Goal: Find specific page/section: Find specific page/section

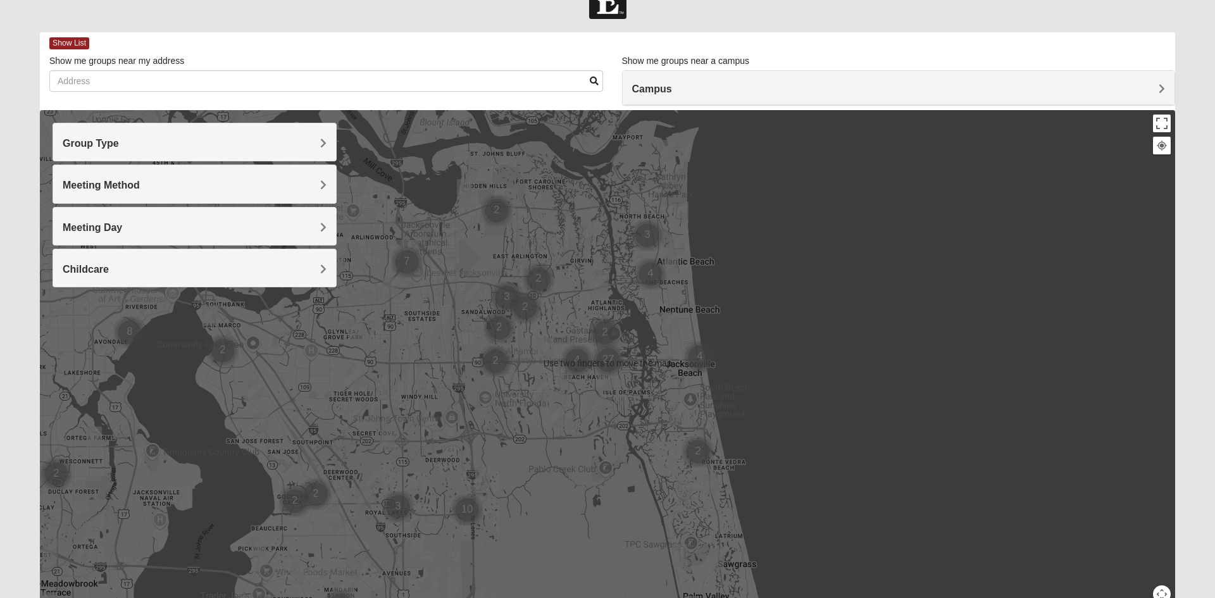
scroll to position [23, 0]
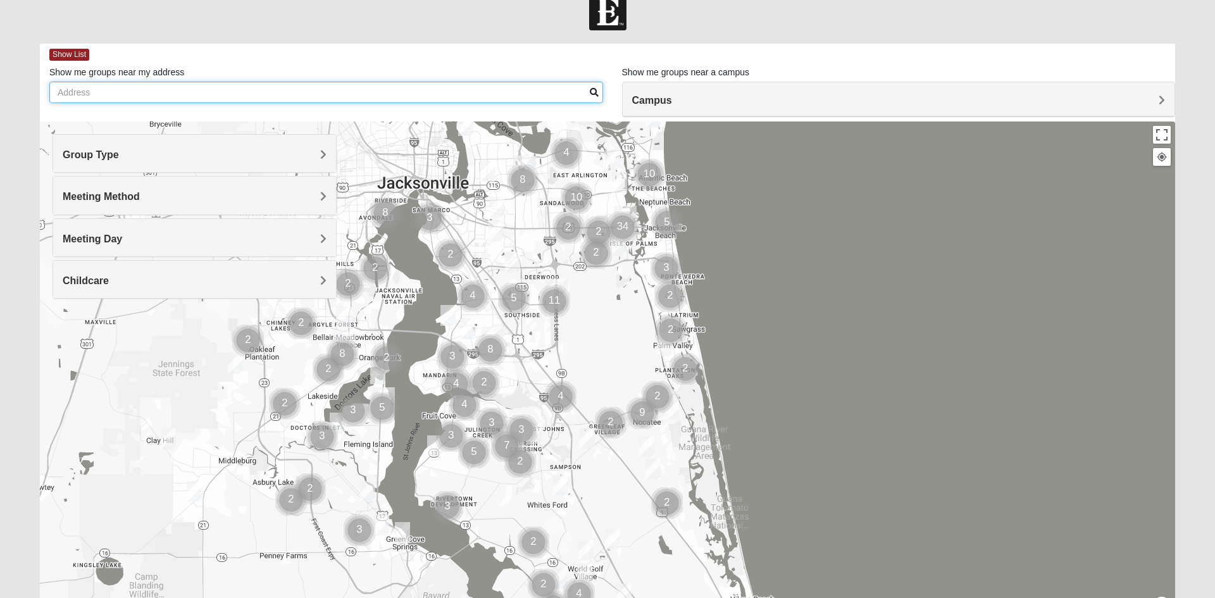
click at [298, 89] on input "Show me groups near my address" at bounding box center [326, 93] width 554 height 22
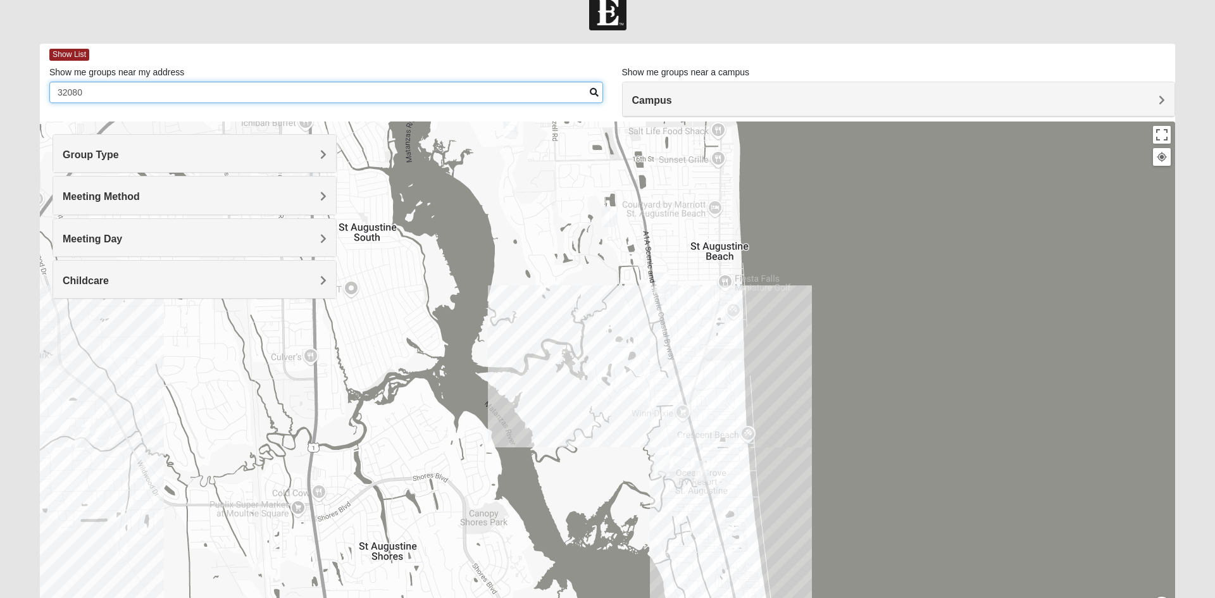
type input "32080"
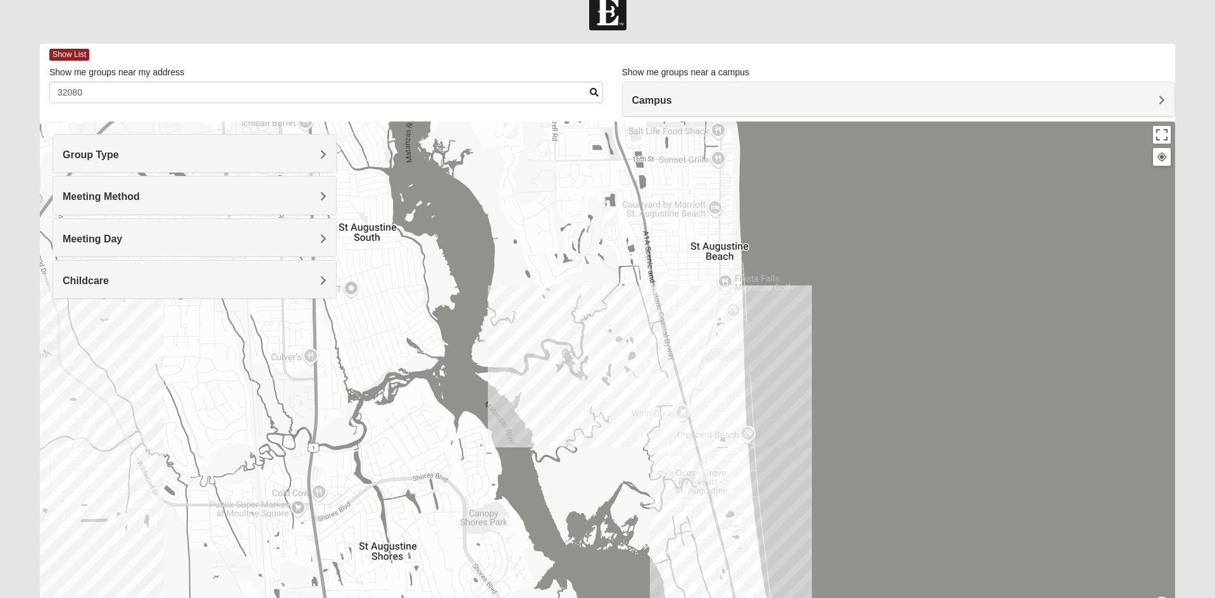
click at [663, 282] on img "Womens Cannata 32080" at bounding box center [661, 283] width 25 height 31
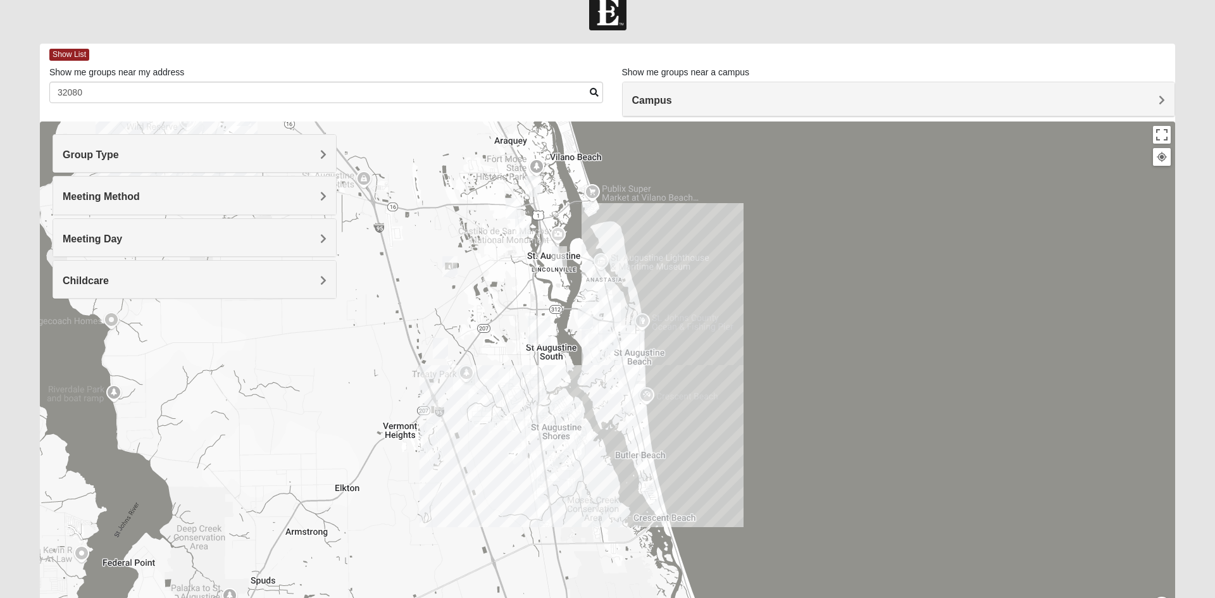
click at [631, 373] on div at bounding box center [608, 375] width 1136 height 506
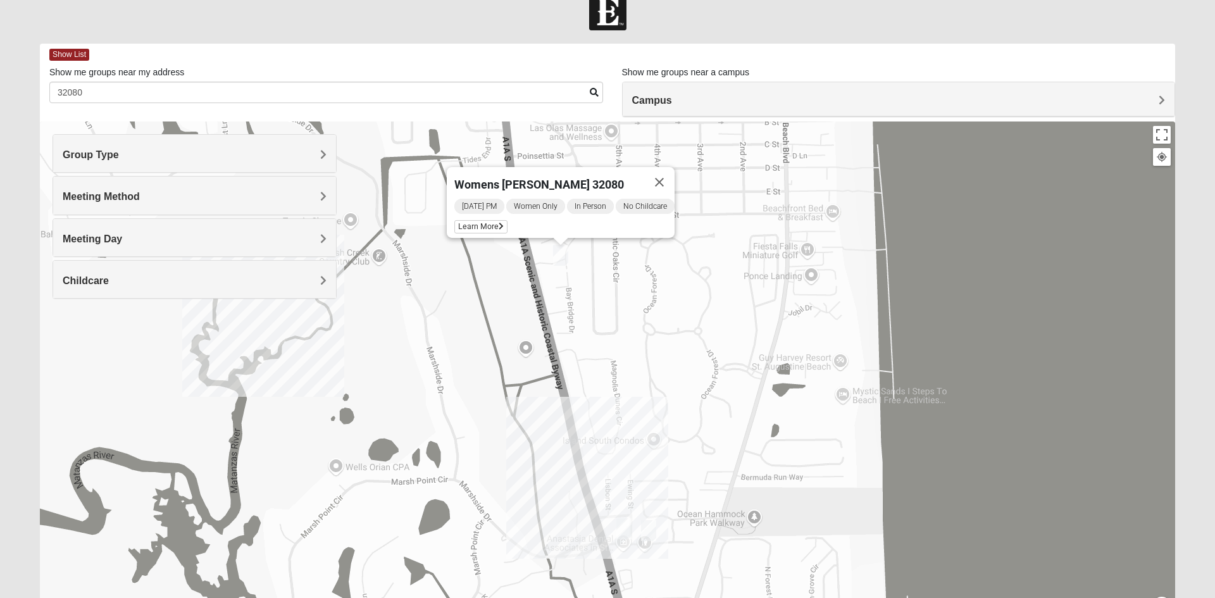
click at [623, 525] on img "Mixed West Wednesday 32080" at bounding box center [624, 528] width 25 height 31
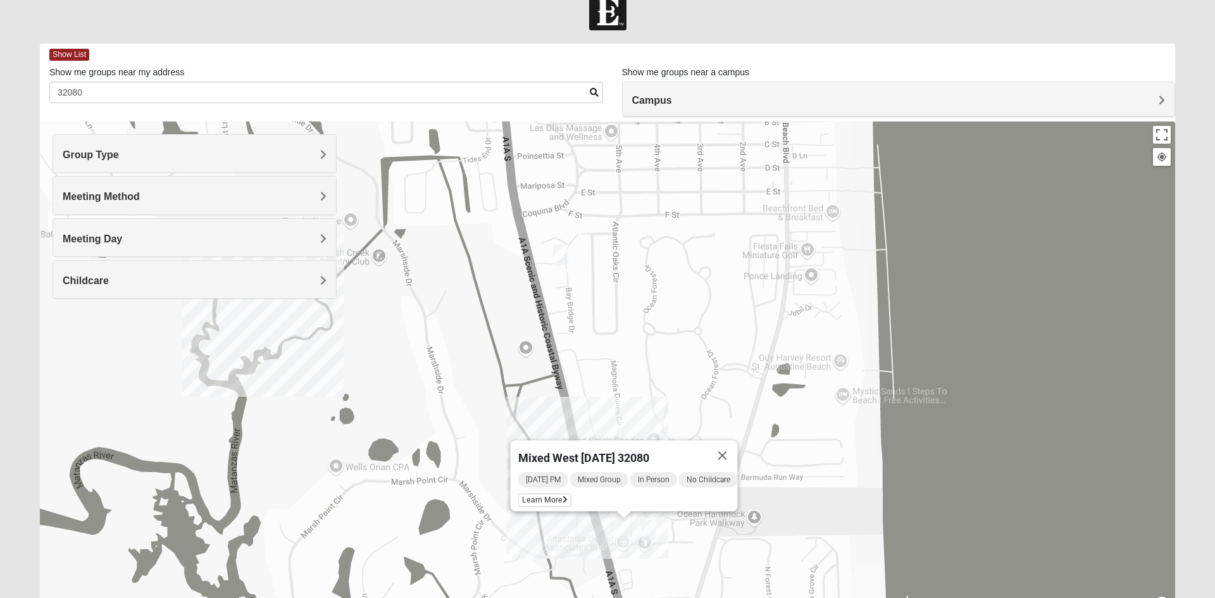
click at [651, 525] on img "Mixed West Tuesday 32080" at bounding box center [648, 530] width 25 height 31
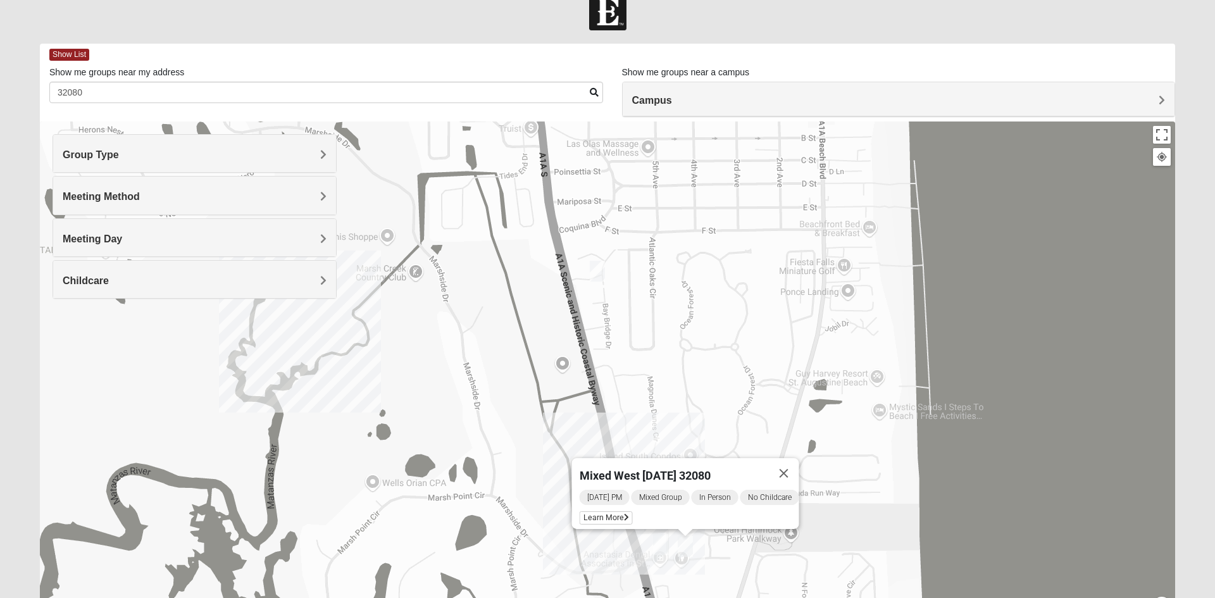
click at [305, 389] on div "Mixed West [DATE] 32080 [DATE] PM Mixed Group In Person No Childcare Learn More" at bounding box center [608, 375] width 1136 height 506
click at [599, 269] on img "Womens Cannata 32080" at bounding box center [597, 271] width 25 height 31
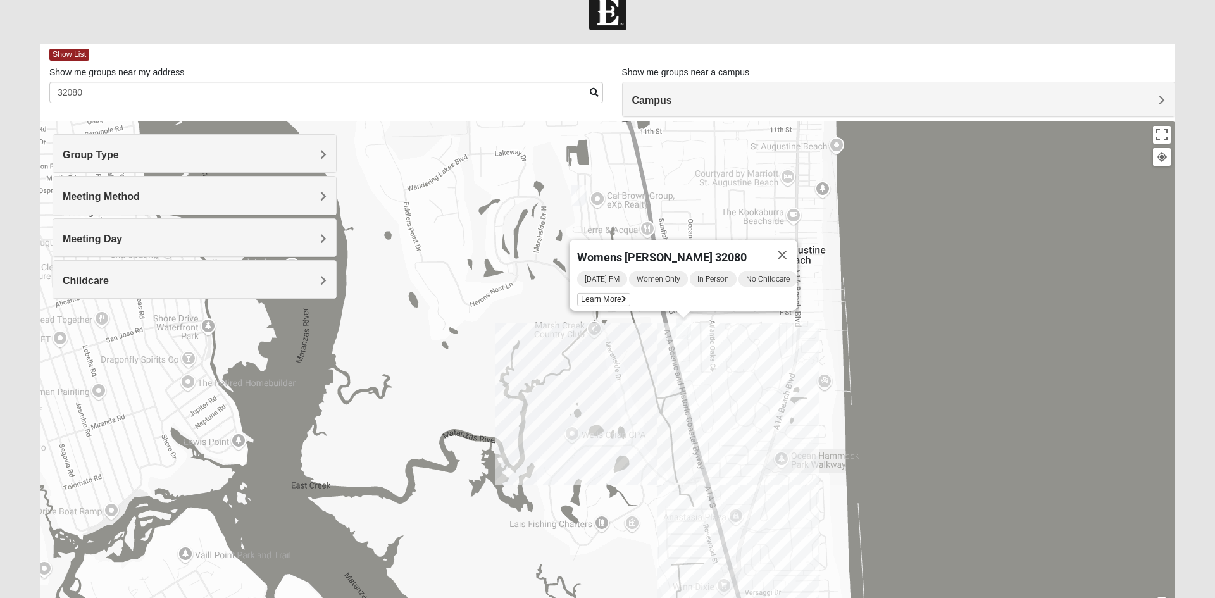
click at [579, 187] on img "Mixed Caple 32080" at bounding box center [579, 195] width 25 height 31
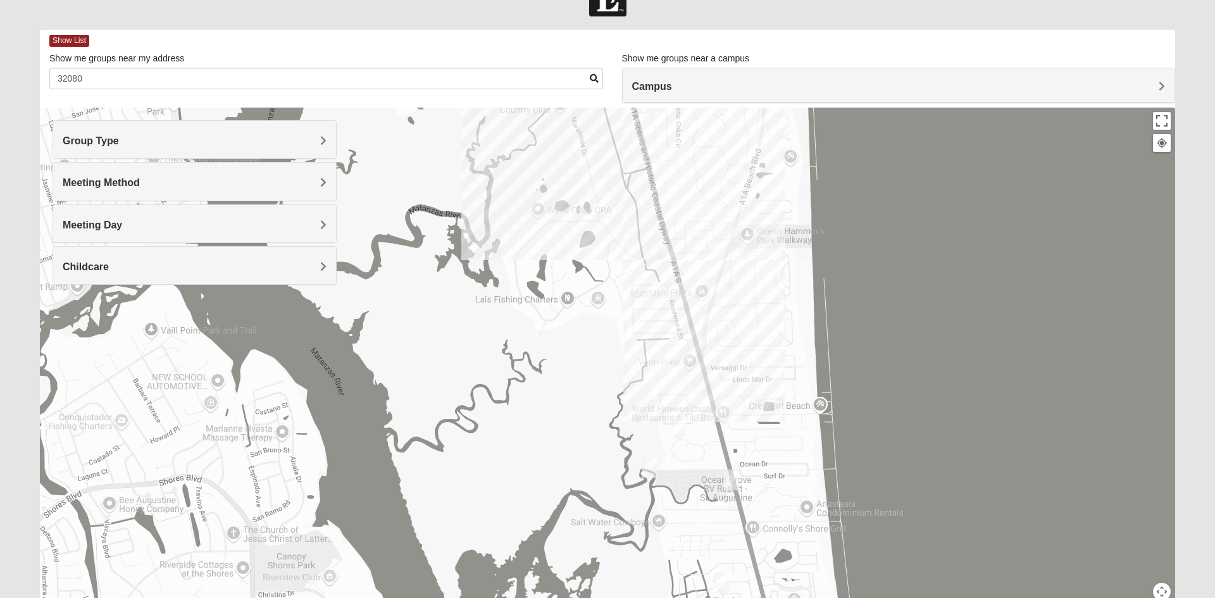
scroll to position [35, 0]
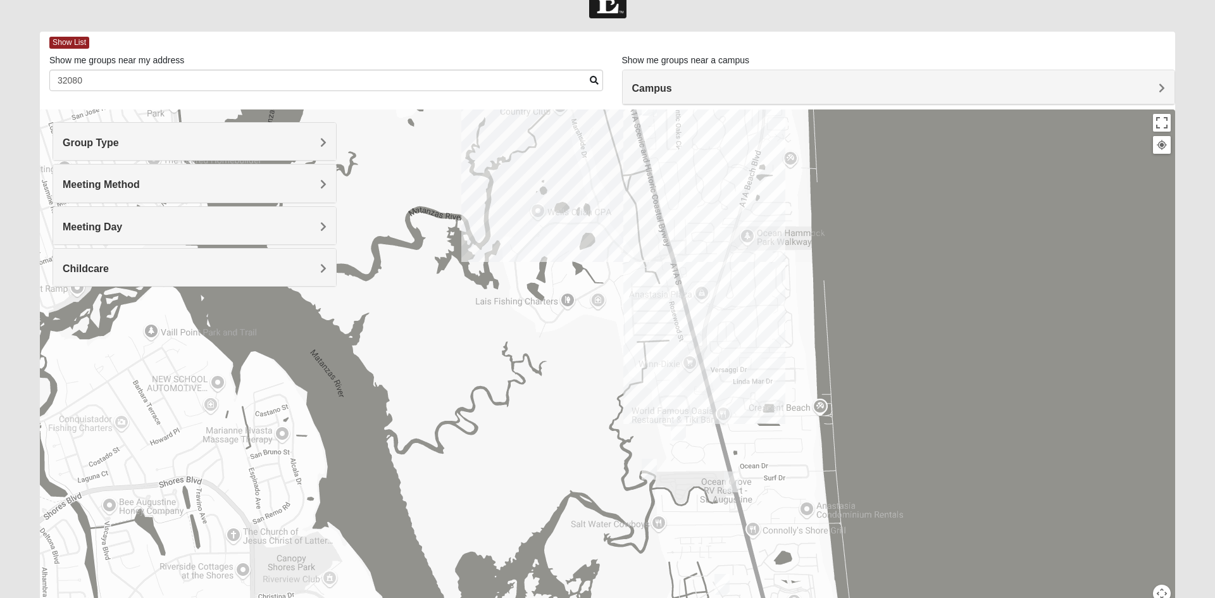
click at [679, 426] on img "WILDASIN/GUNDERSON MIXED" at bounding box center [678, 430] width 25 height 31
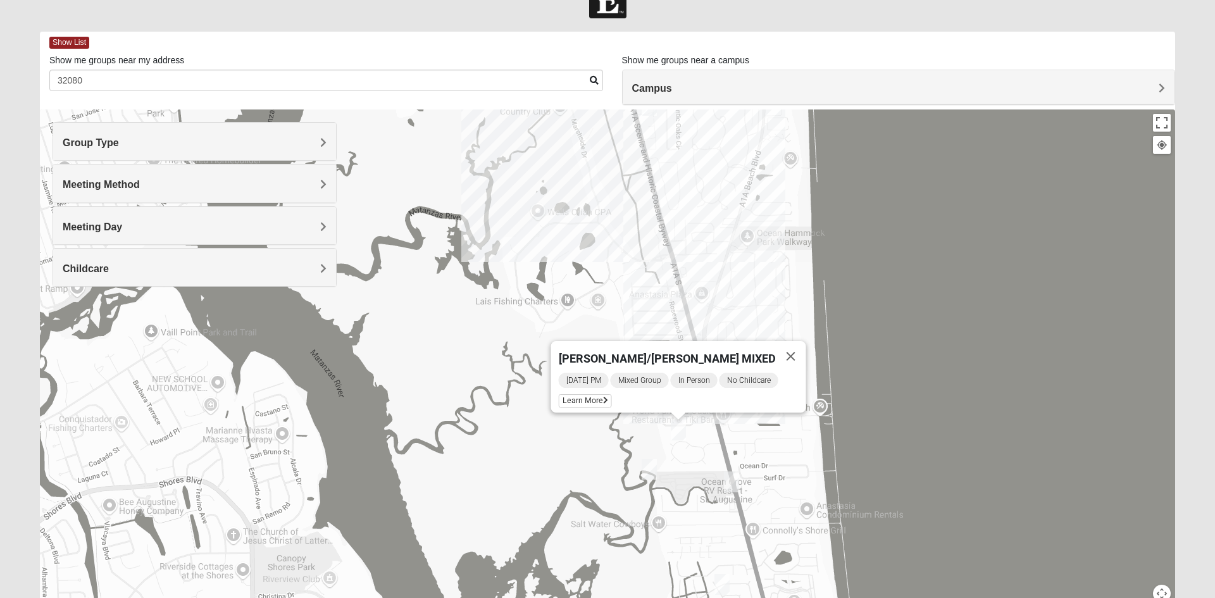
click at [652, 469] on img "Mens Day/Nettles 32080" at bounding box center [649, 469] width 25 height 31
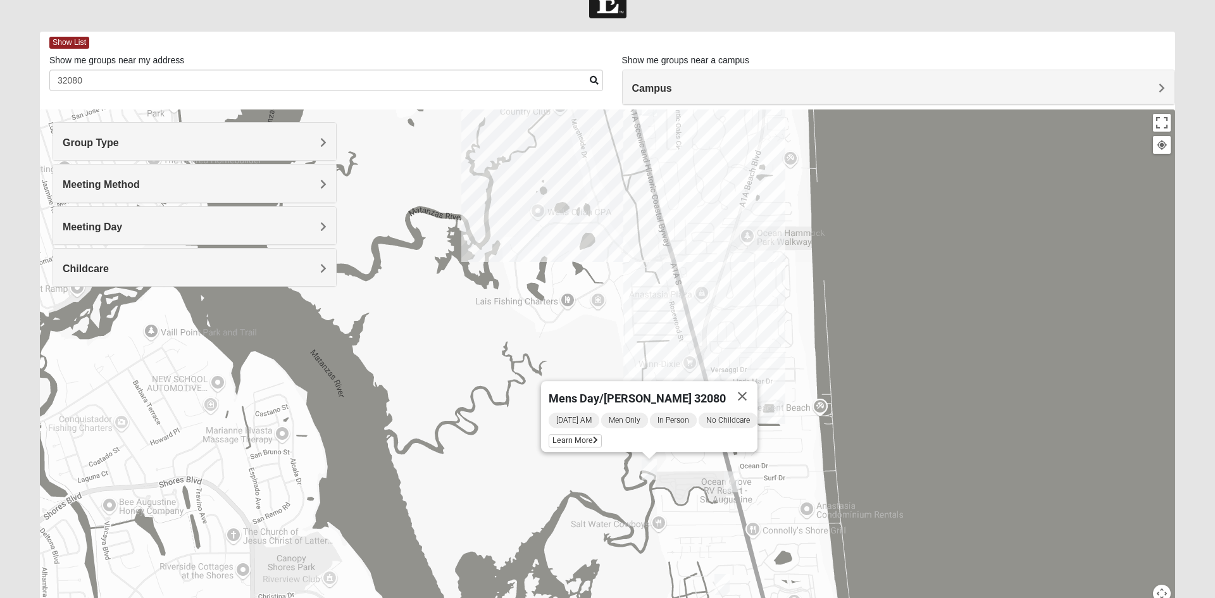
click at [729, 483] on img "Mens Day/West 32080" at bounding box center [731, 482] width 25 height 31
